Goal: Find specific page/section: Find specific page/section

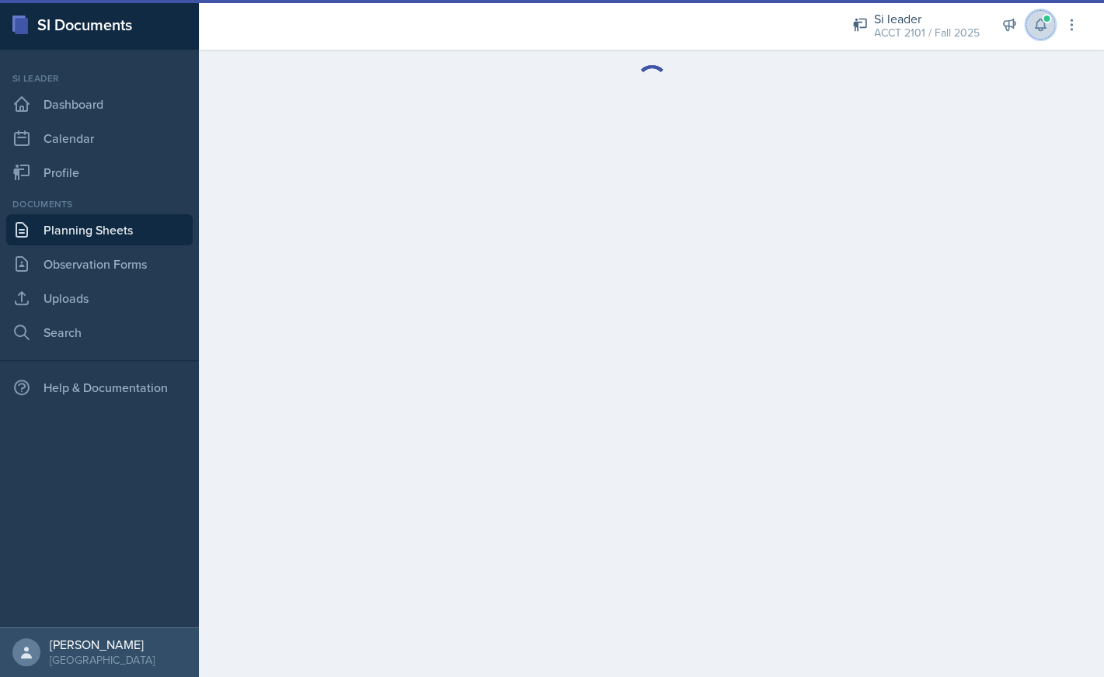
click at [1045, 30] on icon at bounding box center [1040, 25] width 16 height 16
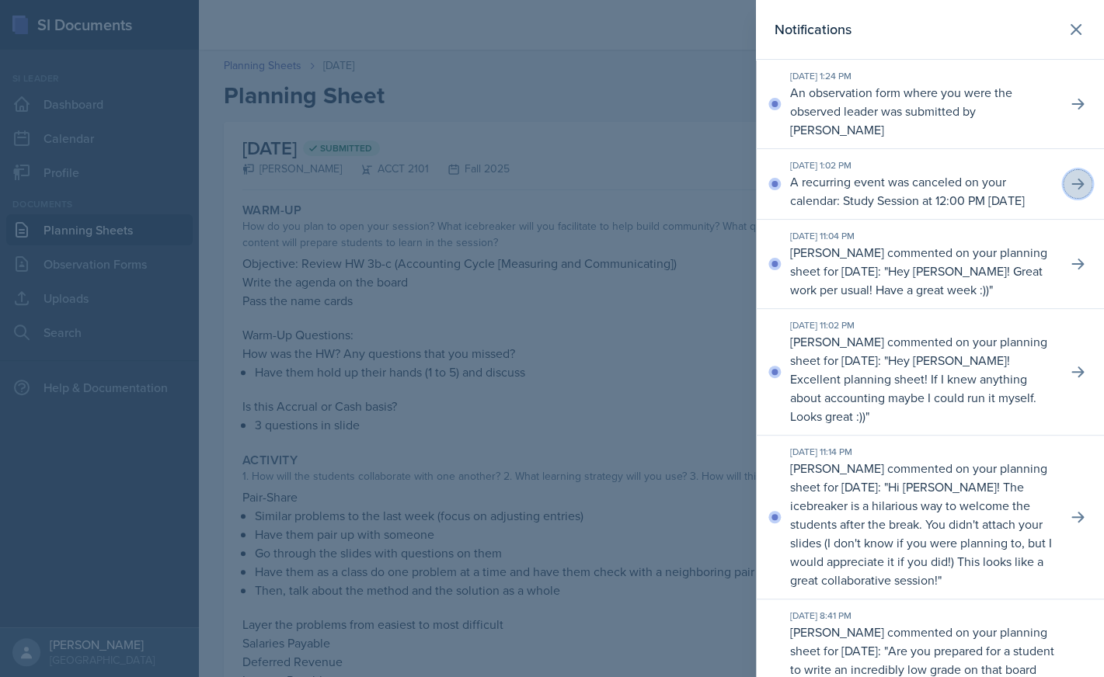
click at [1072, 192] on icon at bounding box center [1078, 184] width 16 height 16
click at [1077, 30] on icon at bounding box center [1075, 29] width 19 height 19
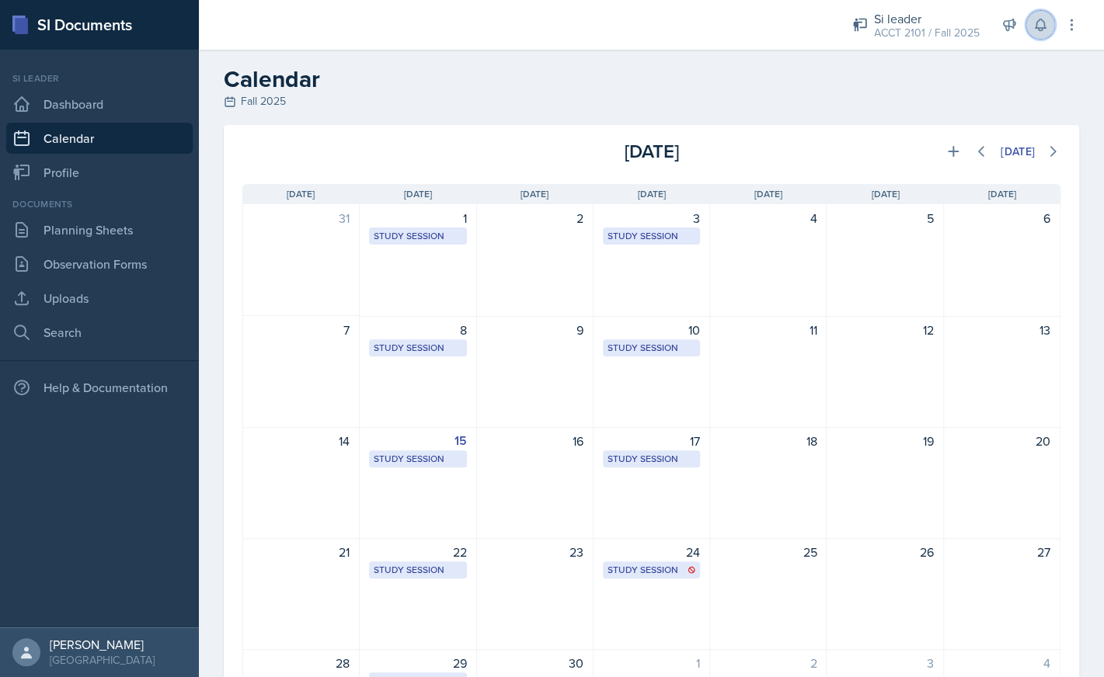
click at [1036, 22] on icon at bounding box center [1040, 25] width 16 height 16
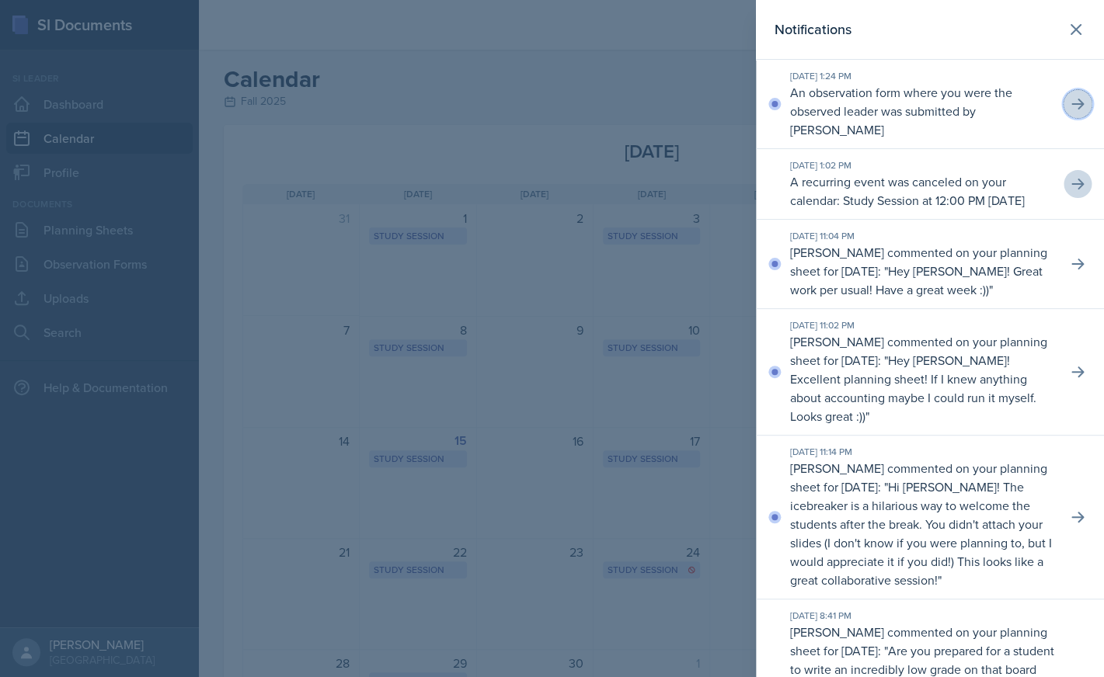
click at [1087, 109] on button at bounding box center [1077, 104] width 28 height 28
